Goal: Obtain resource: Obtain resource

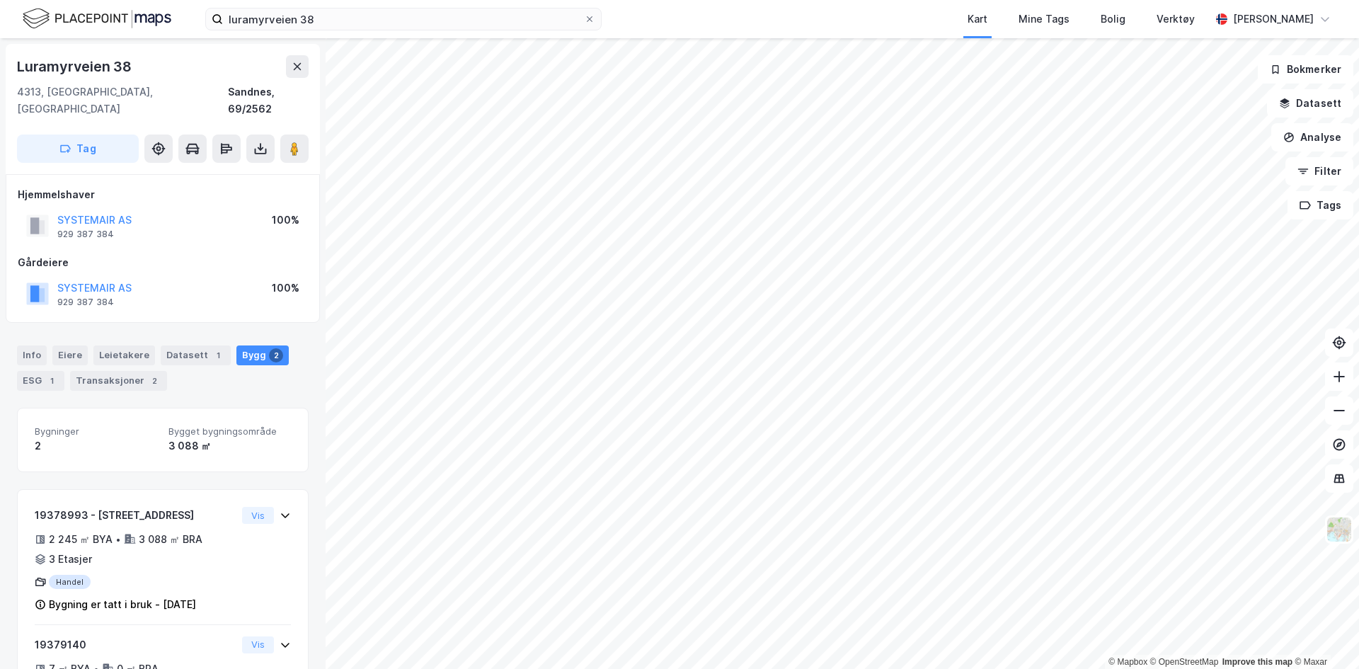
click at [101, 23] on img at bounding box center [97, 18] width 149 height 25
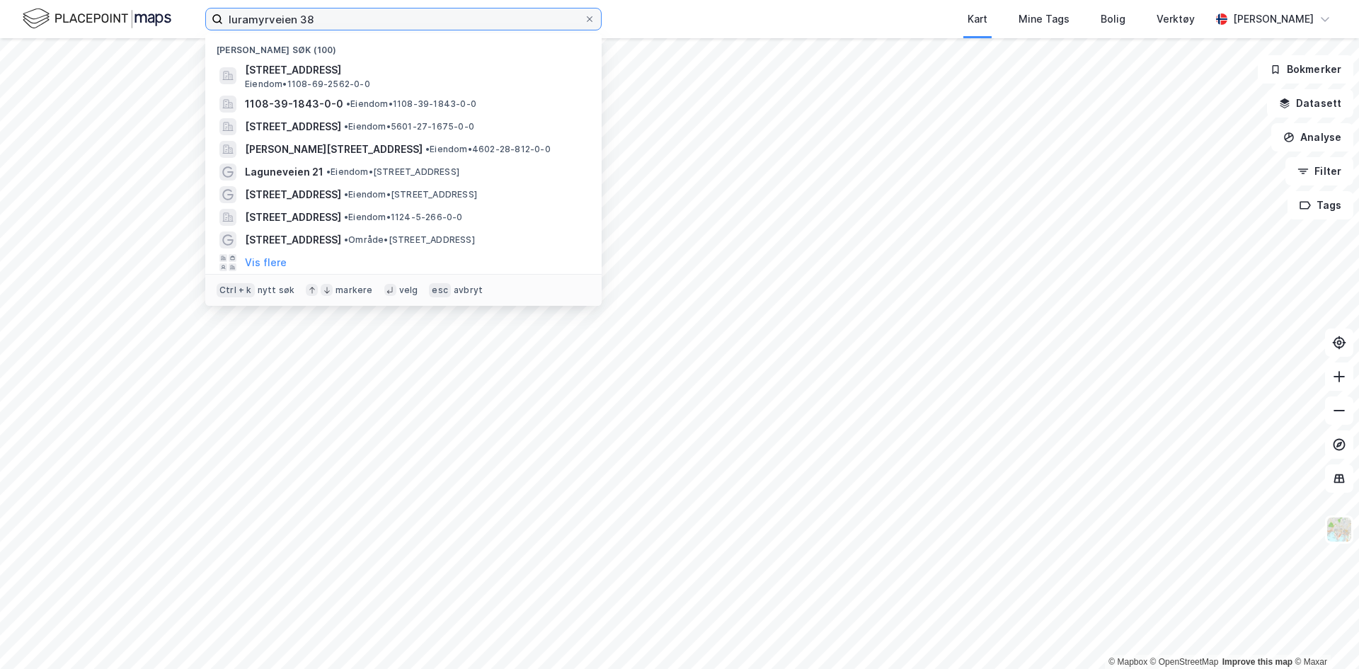
drag, startPoint x: 340, startPoint y: 15, endPoint x: 103, endPoint y: 16, distance: 237.2
click at [103, 16] on div "luramyrveien 38 Nylige søk (100) [STREET_ADDRESS], SANDNES Eiendom • 1108-69-25…" at bounding box center [679, 19] width 1359 height 38
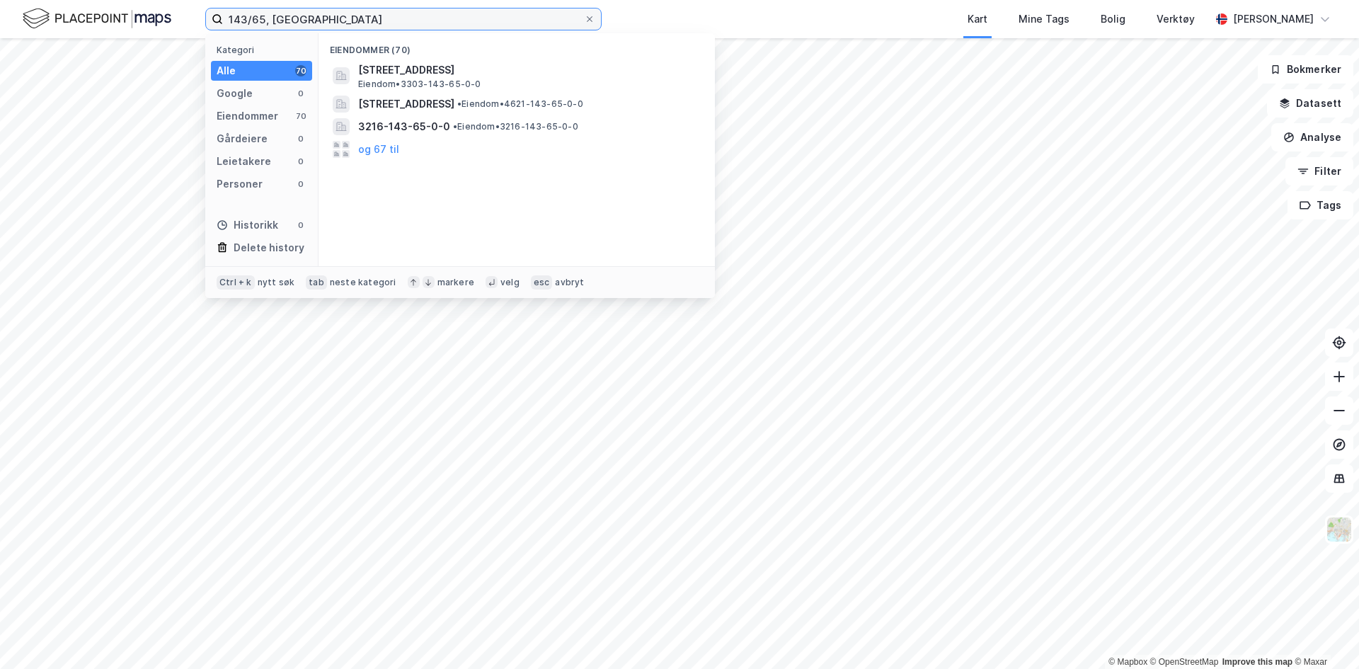
type input "143/65, [GEOGRAPHIC_DATA]"
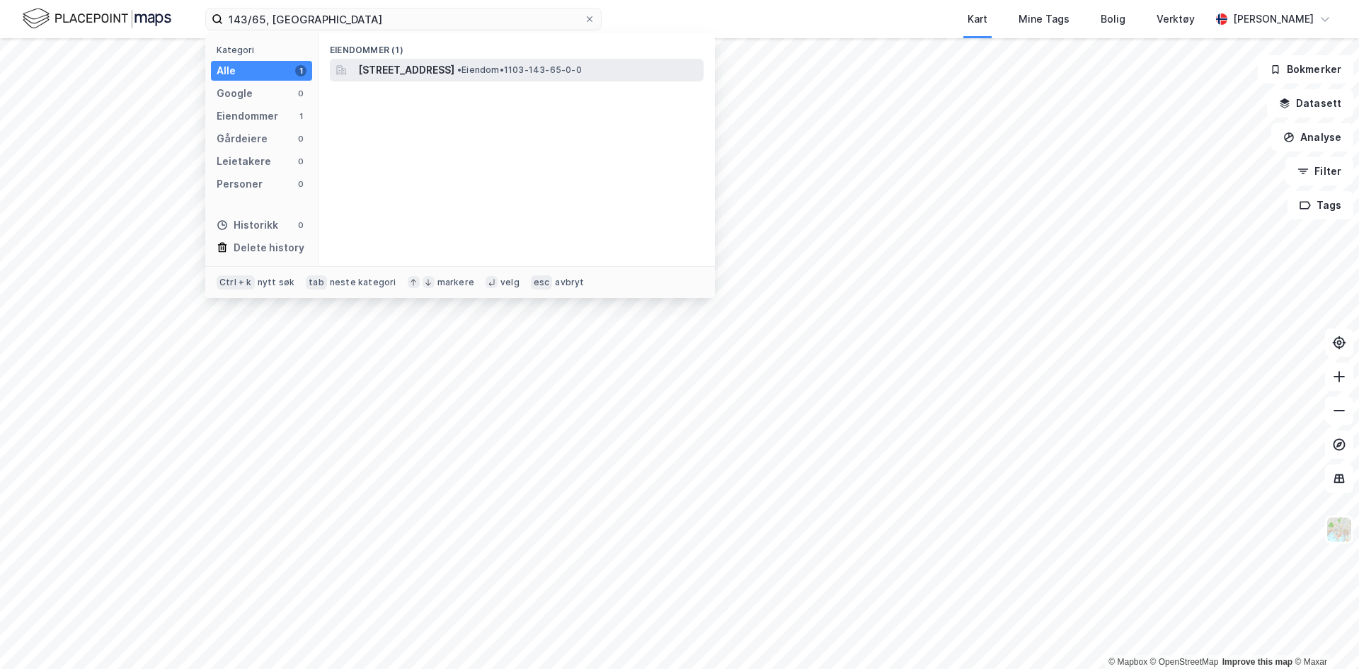
click at [447, 69] on span "[STREET_ADDRESS]" at bounding box center [406, 70] width 96 height 17
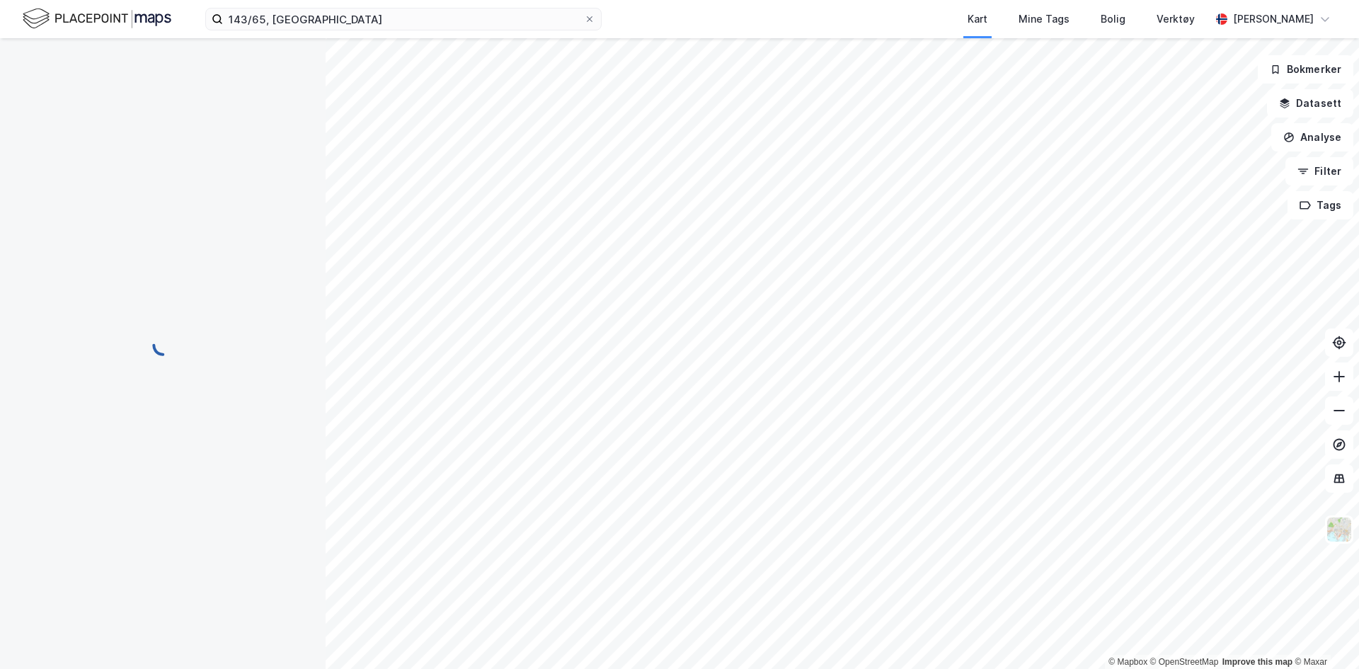
scroll to position [1, 0]
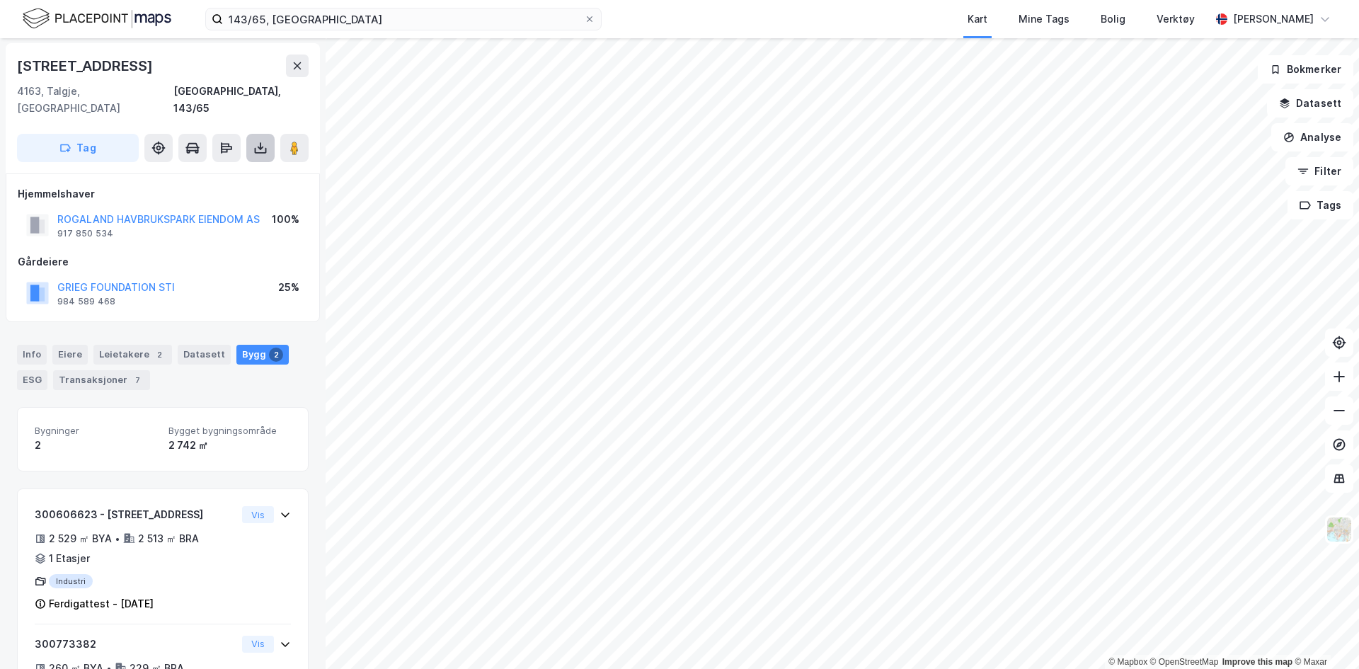
click at [256, 141] on icon at bounding box center [260, 148] width 14 height 14
click at [201, 171] on div "Last ned grunnbok" at bounding box center [190, 176] width 82 height 11
